Goal: Task Accomplishment & Management: Manage account settings

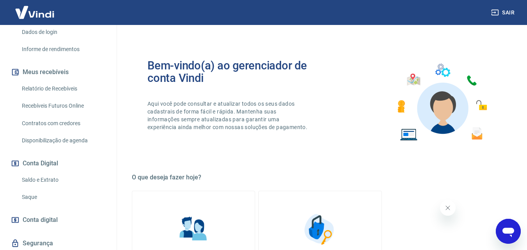
scroll to position [156, 0]
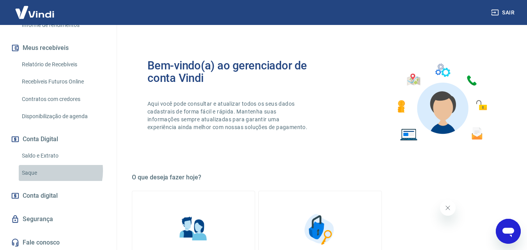
click at [46, 171] on link "Saque" at bounding box center [63, 173] width 89 height 16
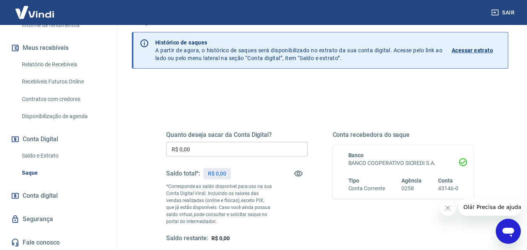
scroll to position [39, 0]
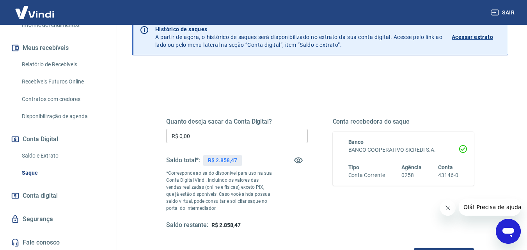
click at [231, 133] on input "R$ 0,00" at bounding box center [237, 136] width 142 height 14
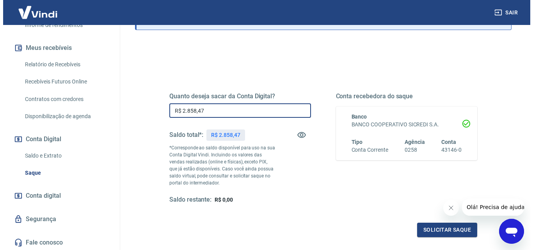
scroll to position [78, 0]
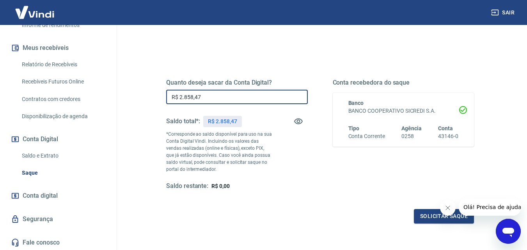
type input "R$ 2.858,47"
click at [449, 207] on icon "Fechar mensagem da empresa" at bounding box center [447, 208] width 6 height 6
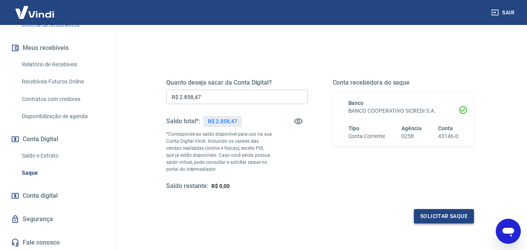
click at [429, 216] on button "Solicitar saque" at bounding box center [444, 216] width 60 height 14
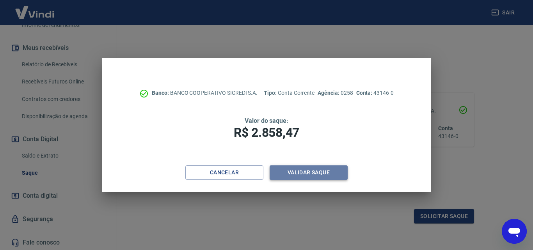
click at [306, 171] on button "Validar saque" at bounding box center [308, 172] width 78 height 14
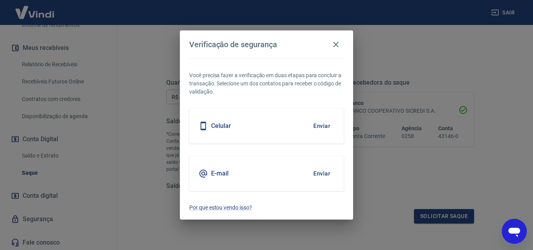
click at [318, 172] on button "Enviar" at bounding box center [321, 173] width 25 height 16
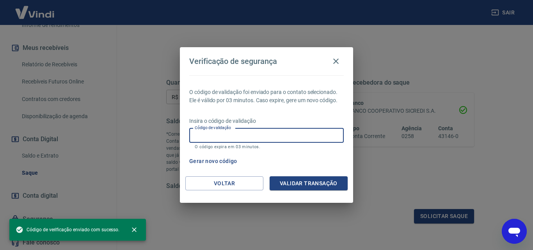
click at [291, 141] on input "Código de validação" at bounding box center [266, 135] width 154 height 14
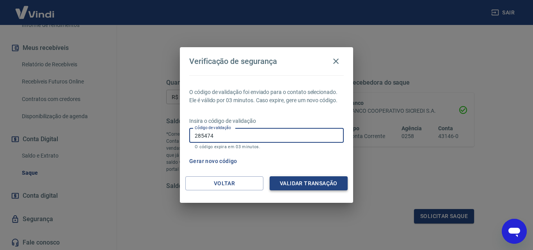
type input "285474"
click at [308, 180] on button "Validar transação" at bounding box center [308, 183] width 78 height 14
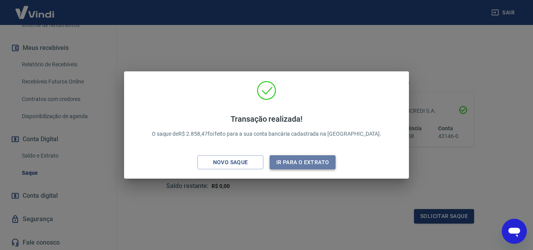
click at [285, 165] on button "Ir para o extrato" at bounding box center [302, 162] width 66 height 14
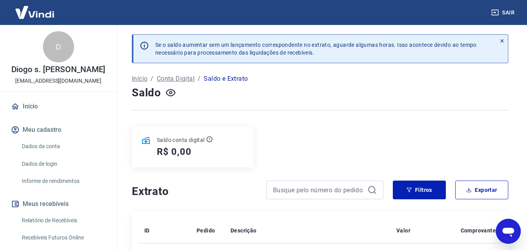
click at [41, 109] on link "Início" at bounding box center [58, 106] width 98 height 17
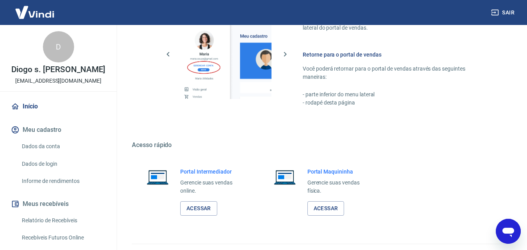
scroll to position [390, 0]
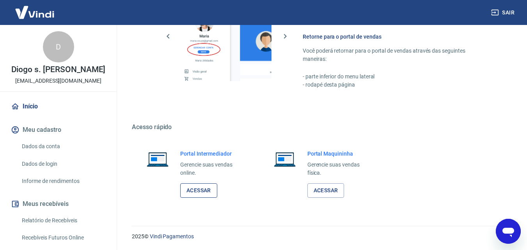
click at [210, 193] on link "Acessar" at bounding box center [198, 190] width 37 height 14
